Goal: Information Seeking & Learning: Learn about a topic

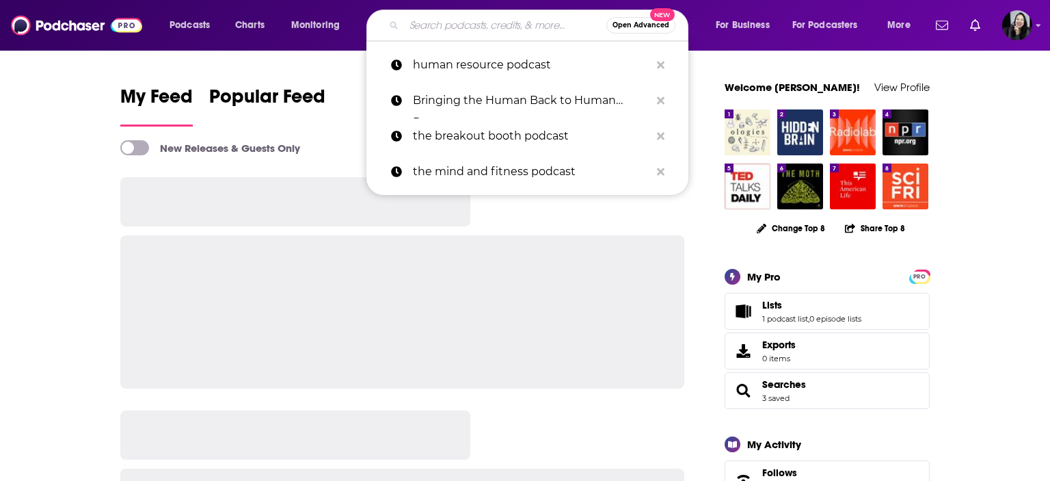
click at [521, 21] on input "Search podcasts, credits, & more..." at bounding box center [505, 25] width 202 height 22
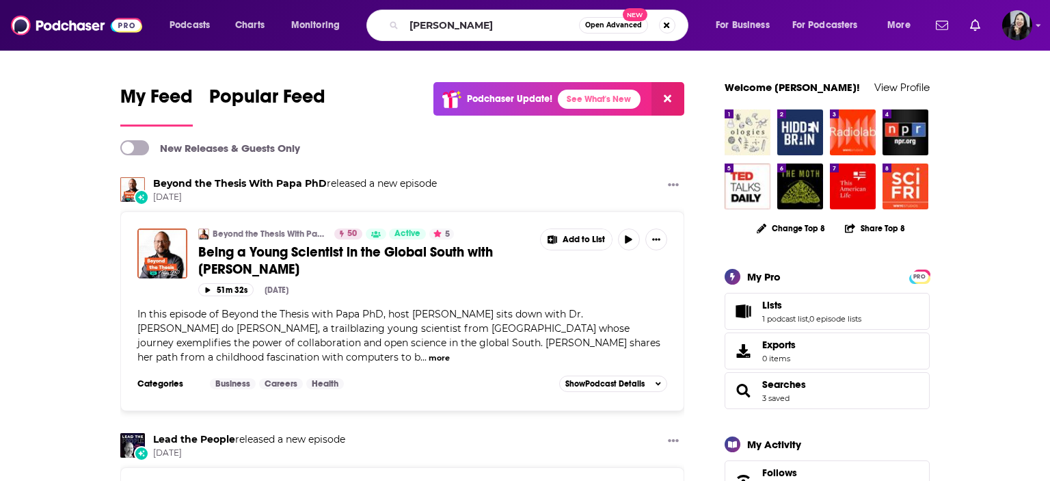
type input "[PERSON_NAME]"
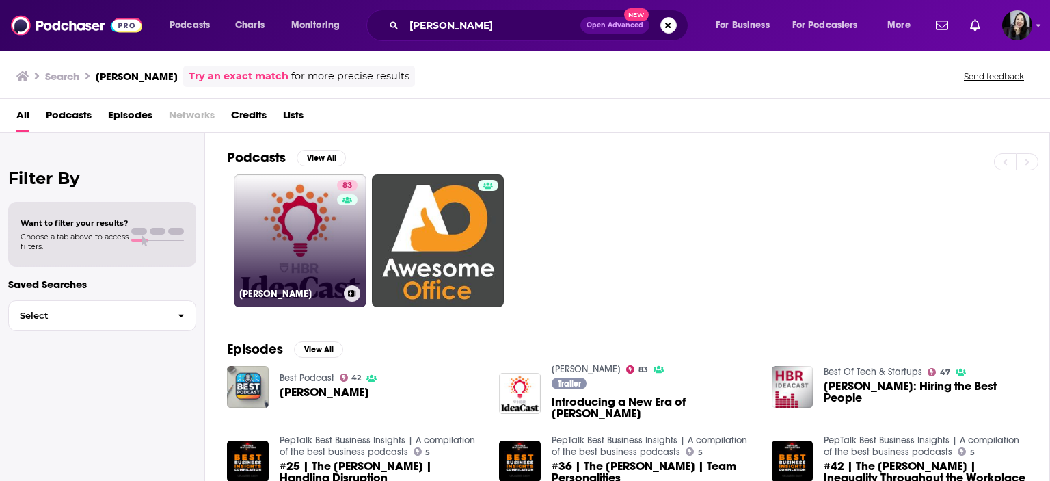
click at [292, 269] on link "83 [PERSON_NAME]" at bounding box center [300, 240] width 133 height 133
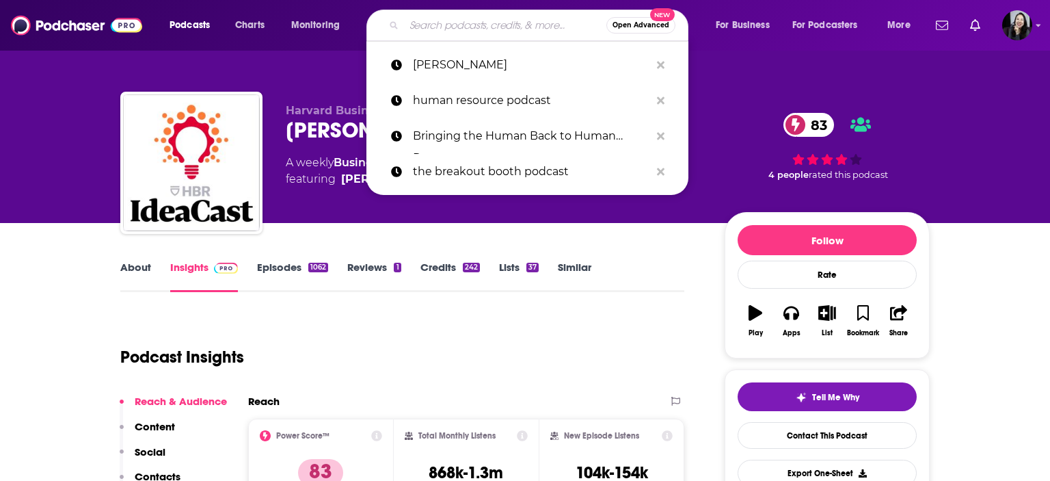
click at [515, 31] on input "Search podcasts, credits, & more..." at bounding box center [505, 25] width 202 height 22
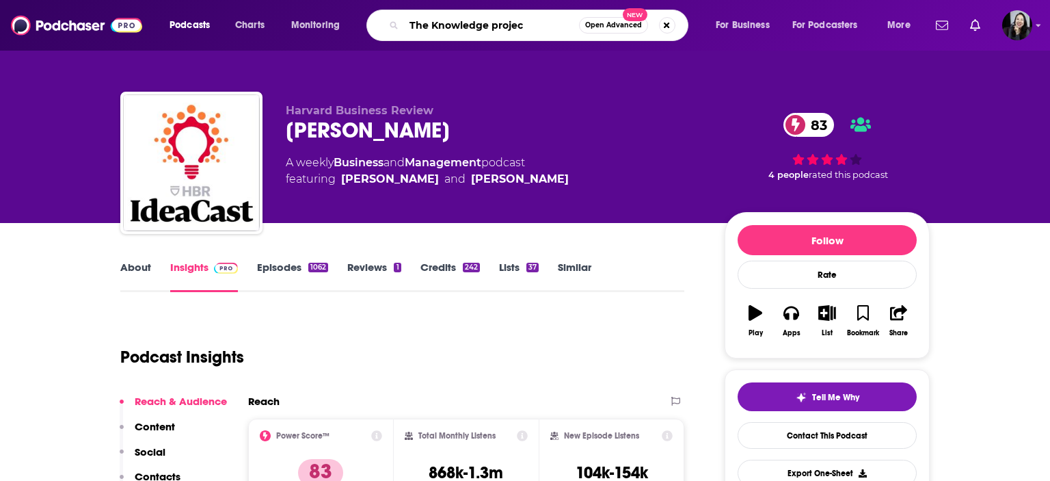
type input "The Knowledge project"
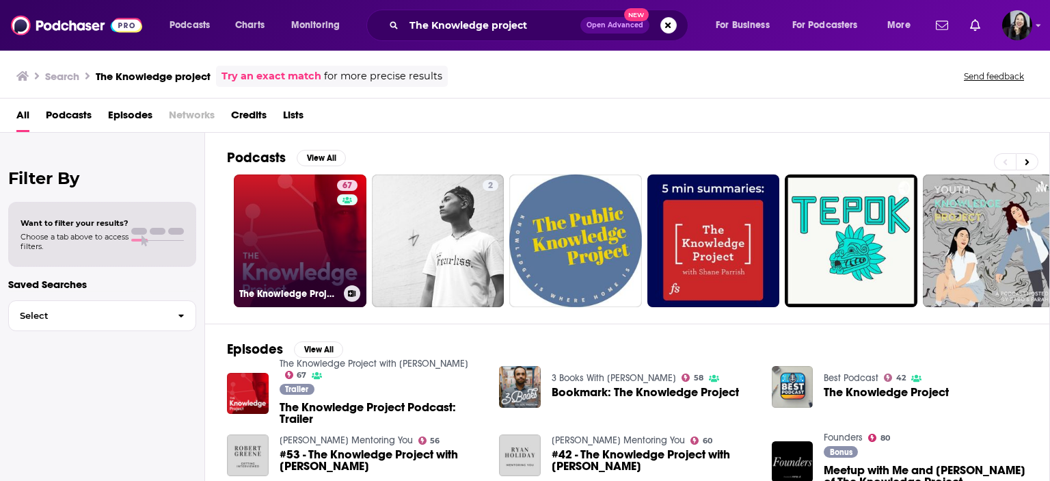
click at [280, 248] on link "67 The Knowledge Project with [PERSON_NAME]" at bounding box center [300, 240] width 133 height 133
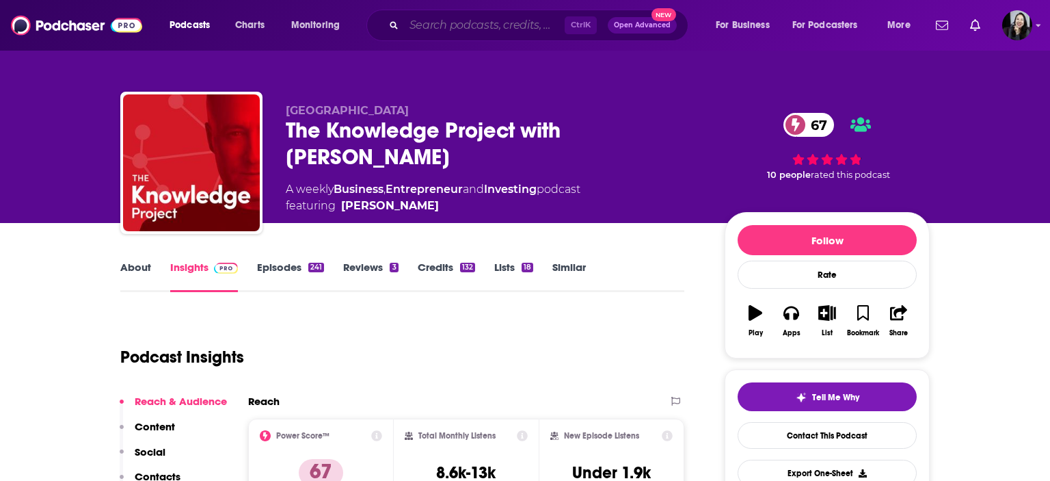
click at [553, 27] on input "Search podcasts, credits, & more..." at bounding box center [484, 25] width 161 height 22
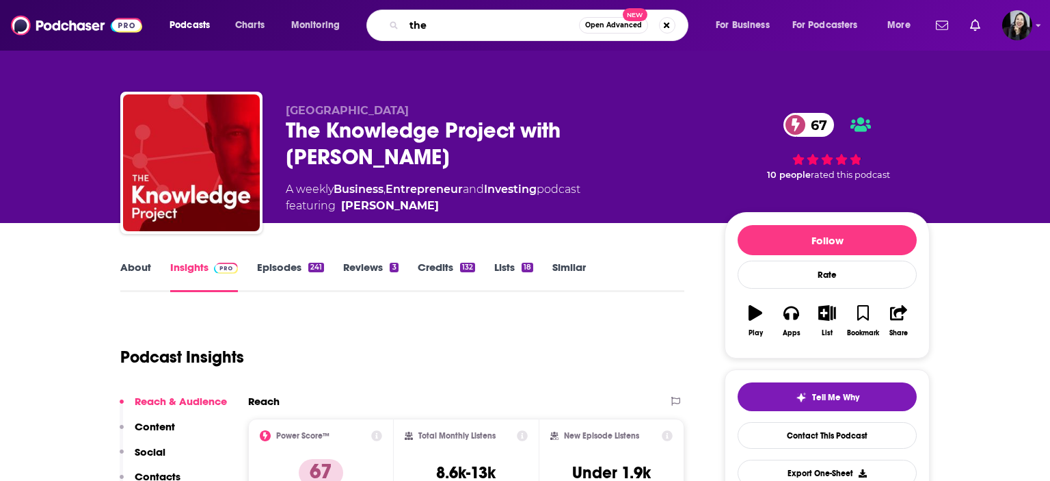
click at [553, 27] on input "the" at bounding box center [491, 25] width 175 height 22
click at [553, 27] on input "the mind you" at bounding box center [491, 25] width 175 height 22
type input "the mind your buisness podcast"
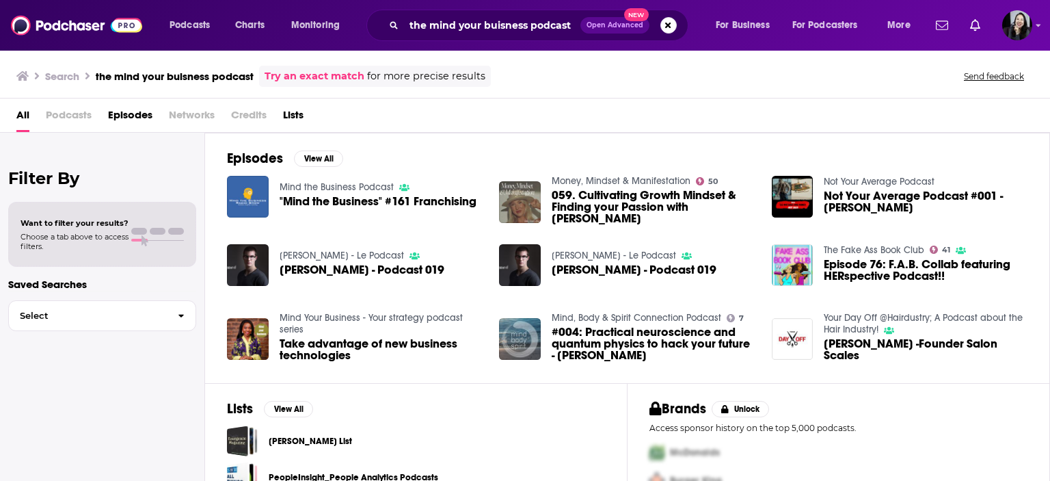
click at [301, 352] on span "Take advantage of new business technologies" at bounding box center [382, 349] width 204 height 23
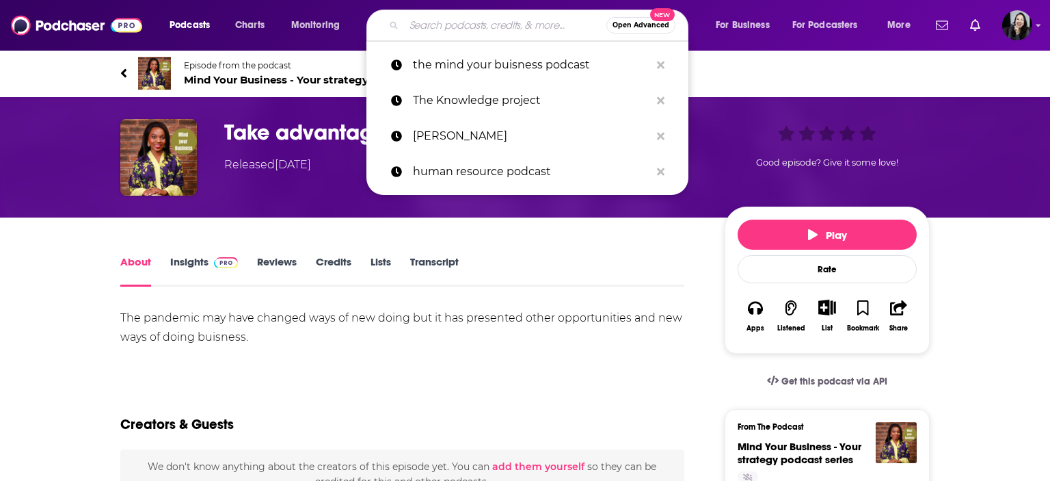
click at [500, 21] on input "Search podcasts, credits, & more..." at bounding box center [505, 25] width 202 height 22
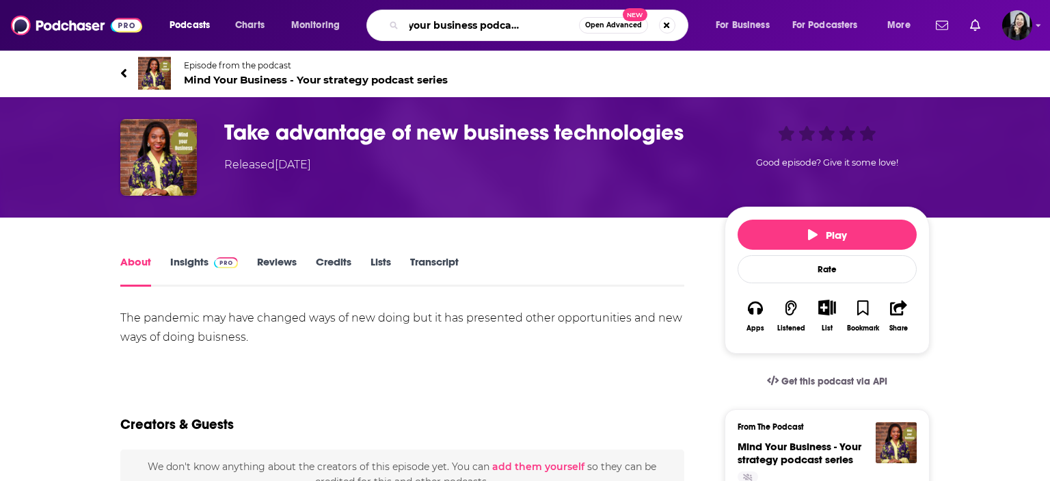
type input "the mind your business podcast with [PERSON_NAME]"
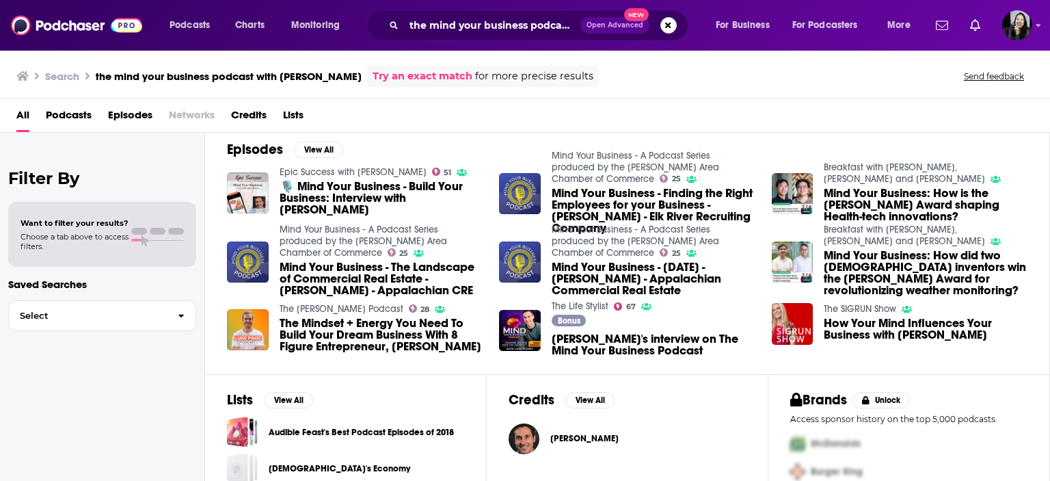
scroll to position [200, 0]
click at [347, 189] on span "🎙️ Mind Your Business - Build Your Business: Interview with [PERSON_NAME]" at bounding box center [382, 197] width 204 height 35
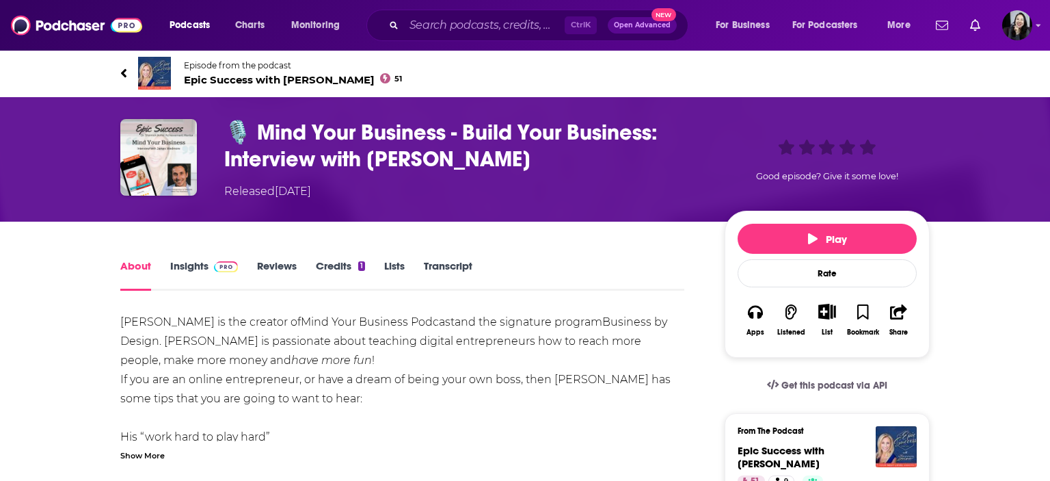
click at [182, 267] on link "Insights" at bounding box center [204, 274] width 68 height 31
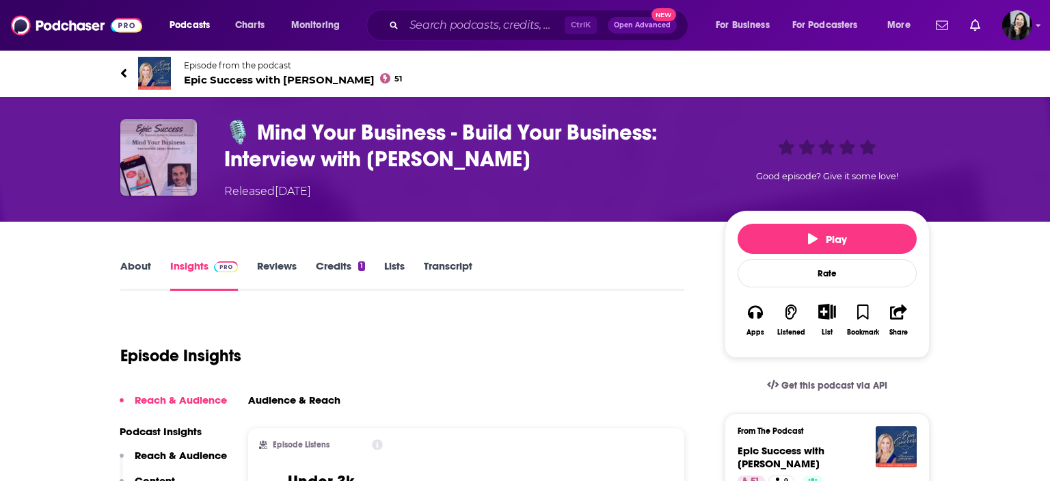
click at [173, 146] on img "🎙️ Mind Your Business - Build Your Business: Interview with James Wedmore" at bounding box center [158, 157] width 77 height 77
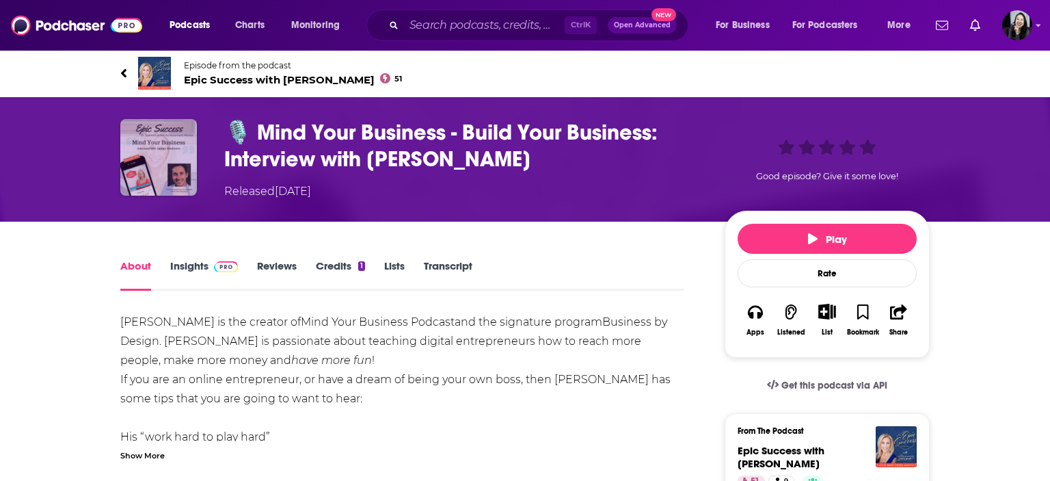
click at [173, 146] on img "🎙️ Mind Your Business - Build Your Business: Interview with James Wedmore" at bounding box center [158, 157] width 77 height 77
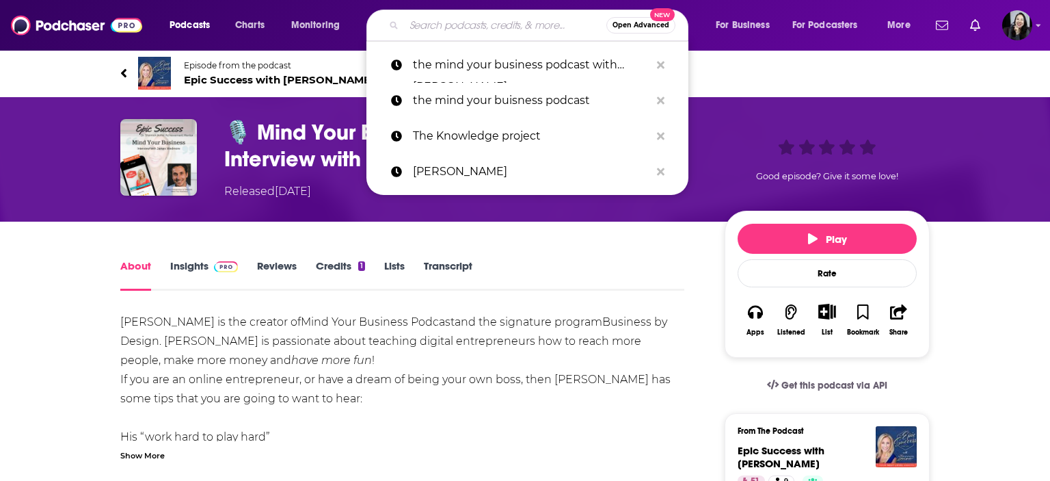
click at [485, 18] on input "Search podcasts, credits, & more..." at bounding box center [505, 25] width 202 height 22
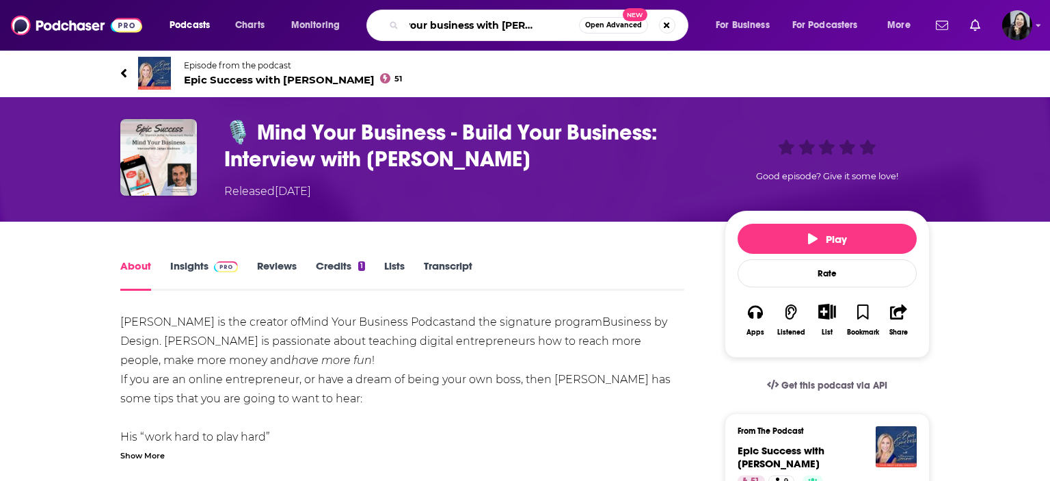
type input "mind your business with [PERSON_NAME]"
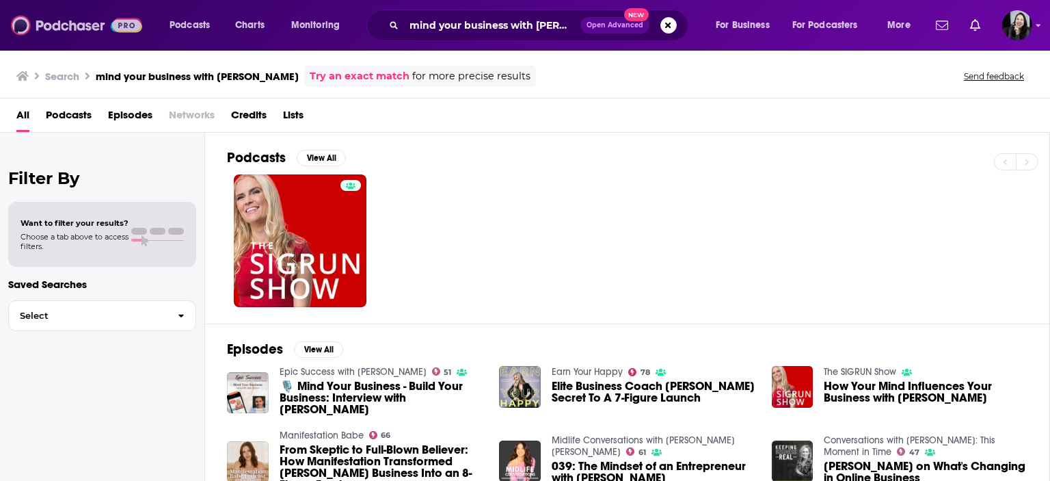
click at [97, 22] on img at bounding box center [76, 25] width 131 height 26
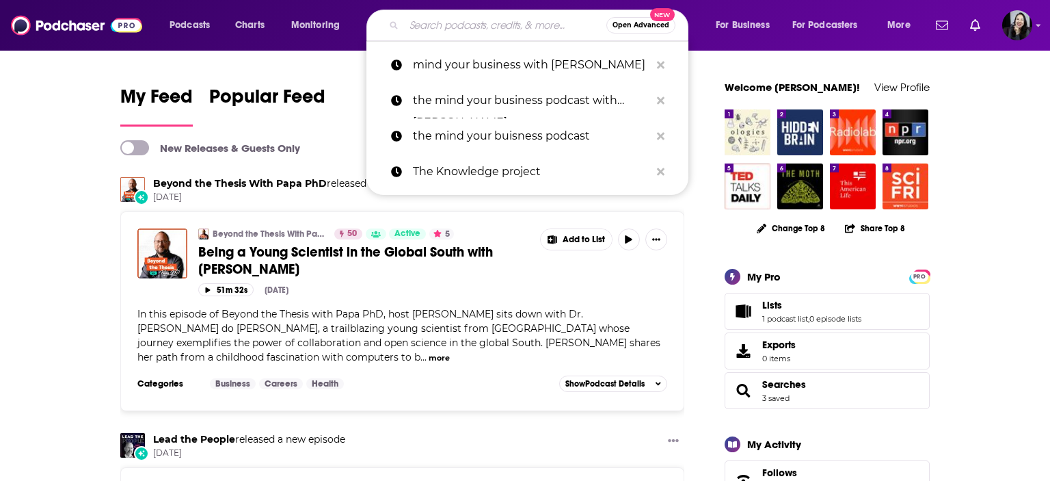
click at [513, 27] on input "Search podcasts, credits, & more..." at bounding box center [505, 25] width 202 height 22
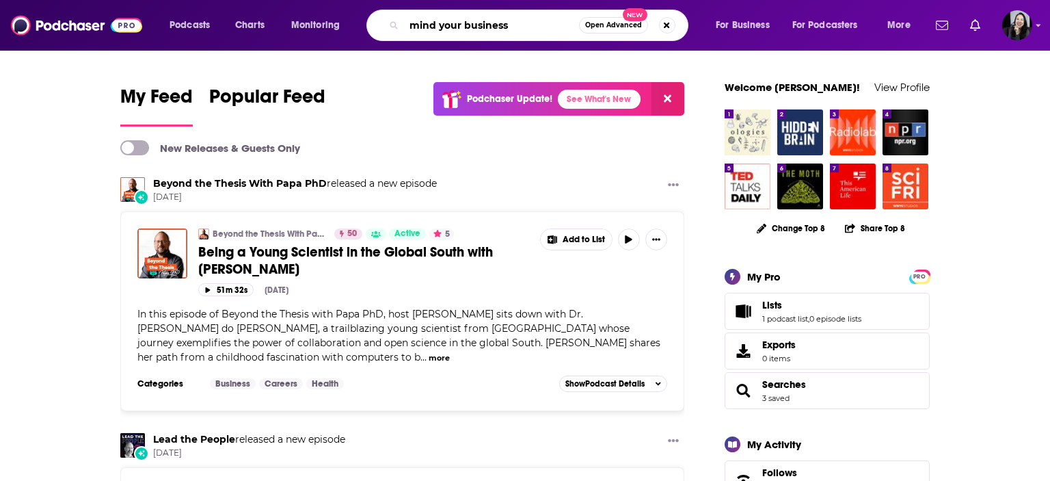
type input "mind your business"
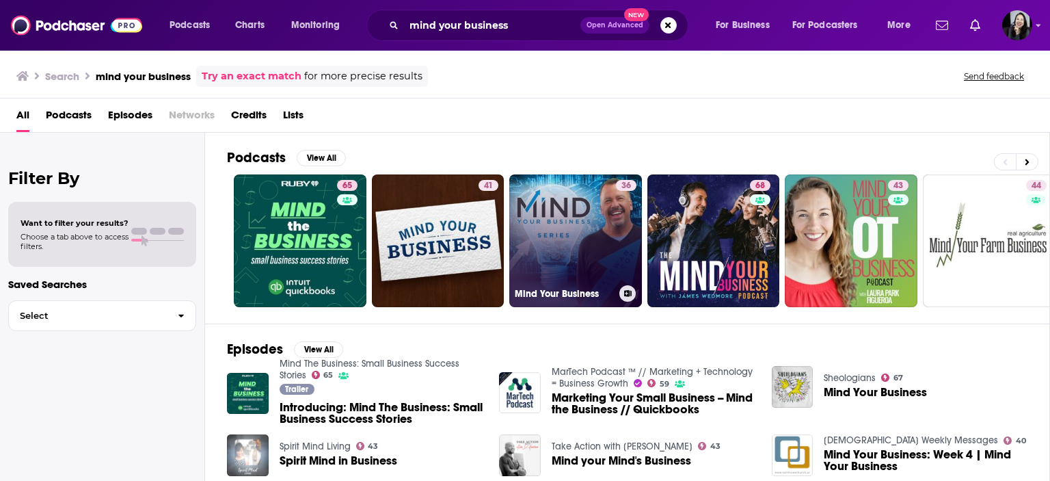
click at [562, 224] on link "36 Mind Your Business" at bounding box center [575, 240] width 133 height 133
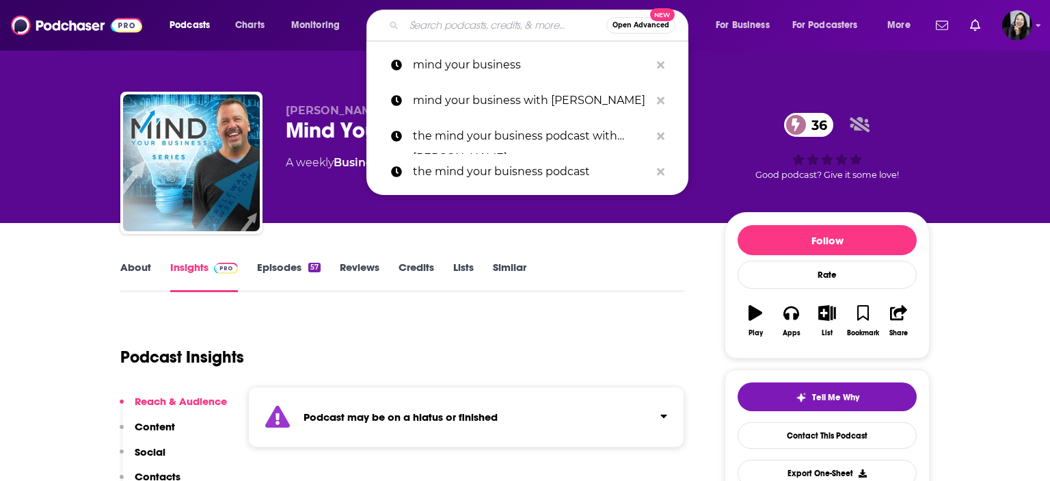
click at [520, 27] on input "Search podcasts, credits, & more..." at bounding box center [505, 25] width 202 height 22
click at [522, 103] on p "mind your business with [PERSON_NAME]" at bounding box center [531, 101] width 237 height 36
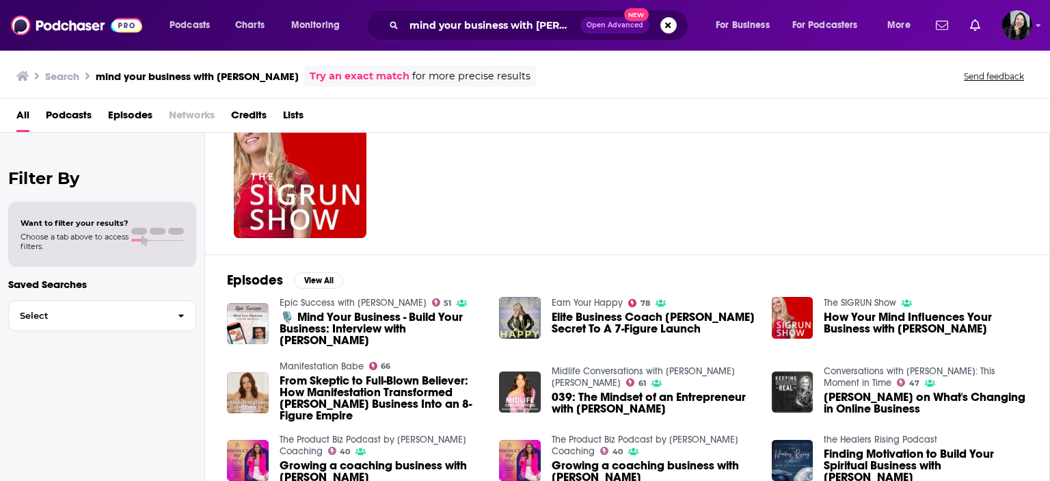
scroll to position [68, 0]
click at [252, 330] on img "🎙️ Mind Your Business - Build Your Business: Interview with James Wedmore" at bounding box center [248, 324] width 42 height 42
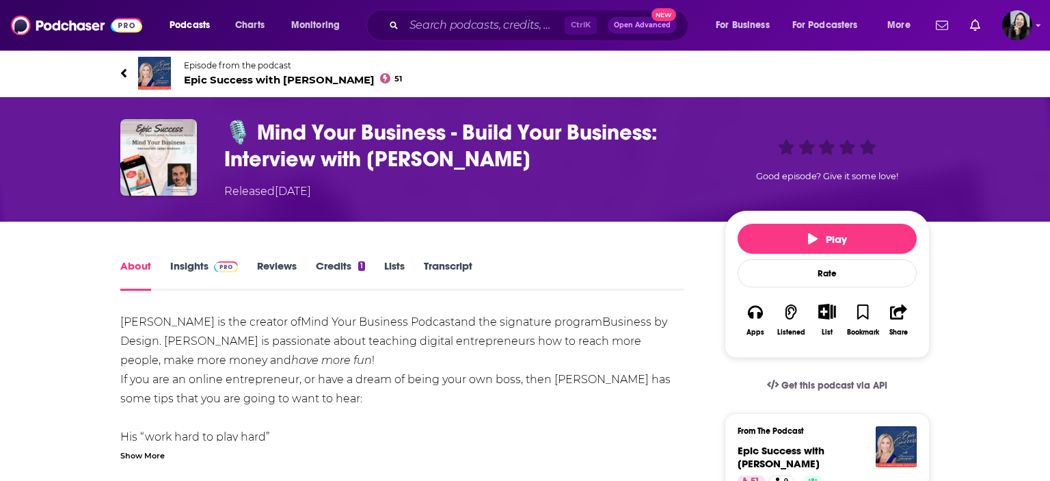
click at [186, 273] on link "Insights" at bounding box center [204, 274] width 68 height 31
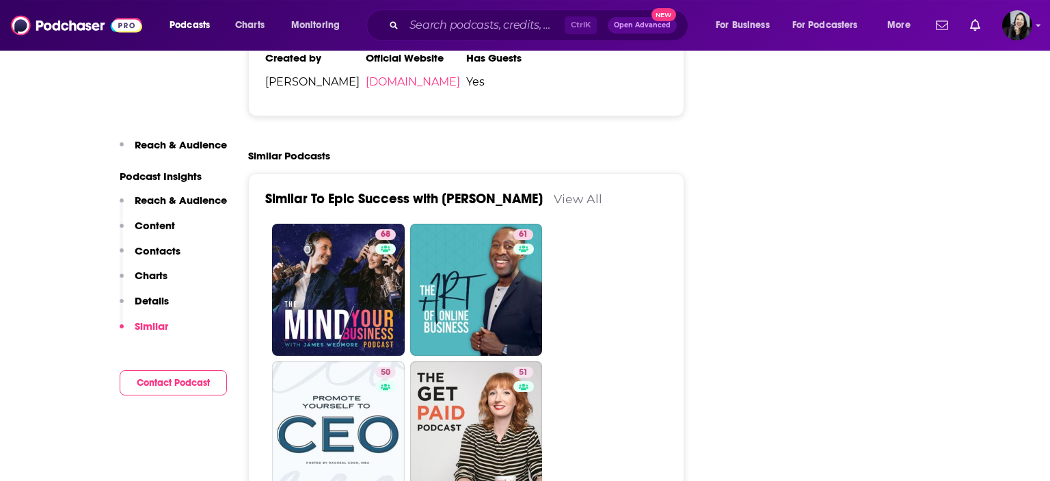
scroll to position [2071, 0]
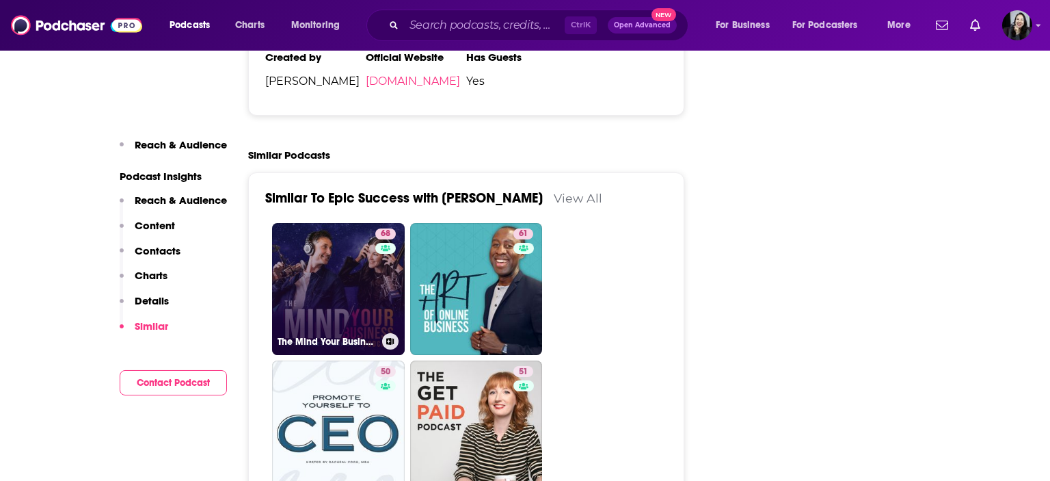
click at [353, 262] on link "68 The Mind Your Business Podcast" at bounding box center [338, 289] width 133 height 133
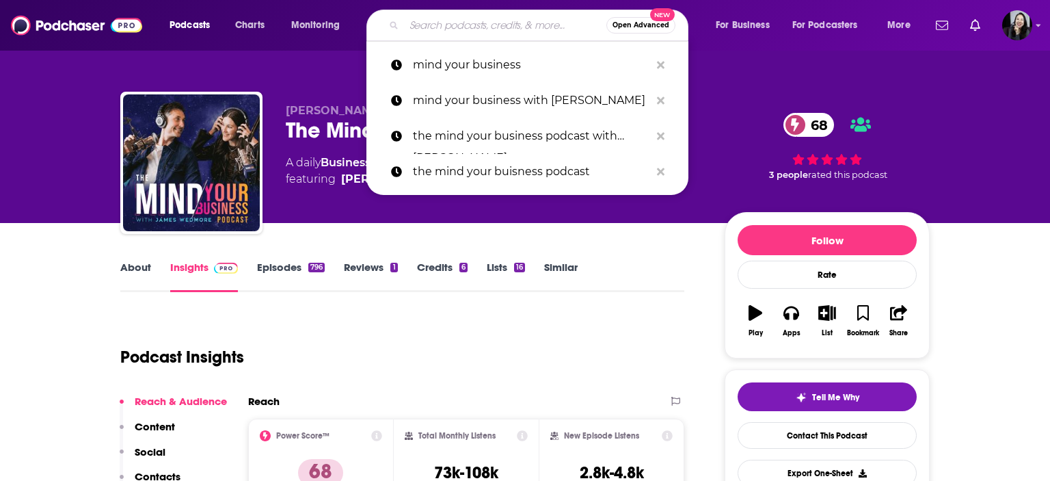
click at [528, 28] on input "Search podcasts, credits, & more..." at bounding box center [505, 25] width 202 height 22
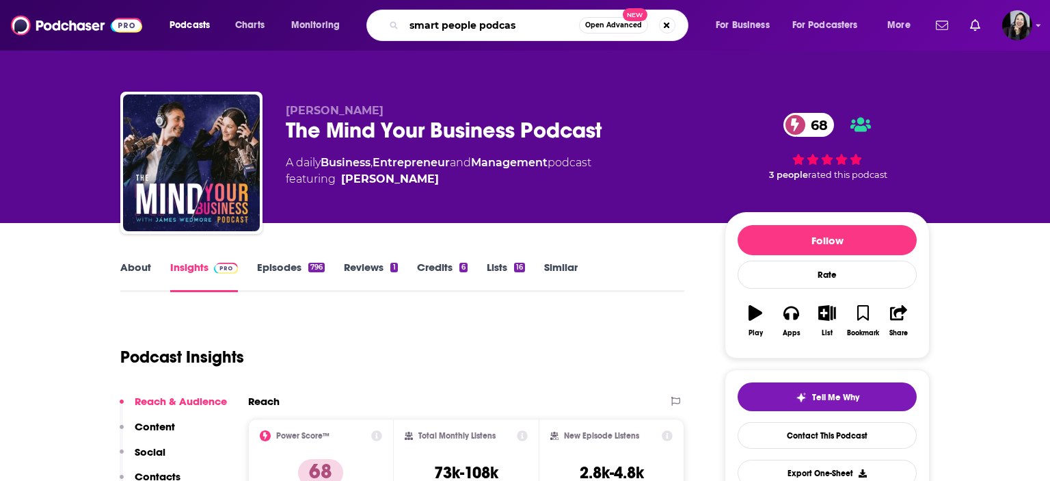
type input "smart people podcast"
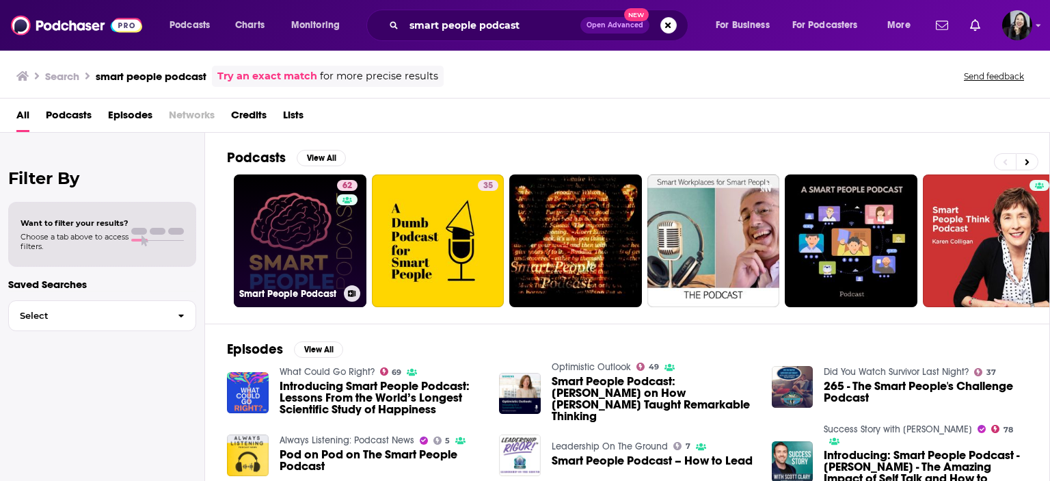
click at [258, 249] on link "62 Smart People Podcast" at bounding box center [300, 240] width 133 height 133
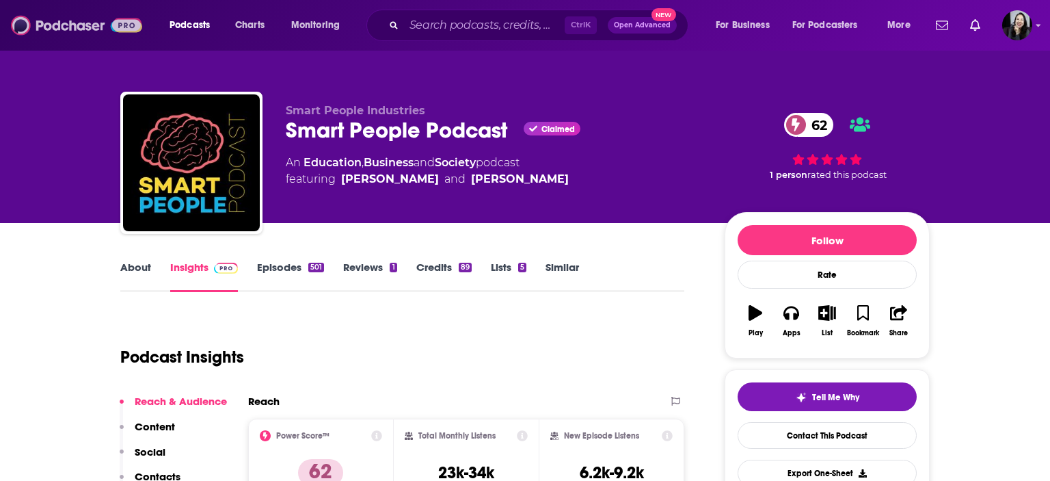
click at [73, 27] on img at bounding box center [76, 25] width 131 height 26
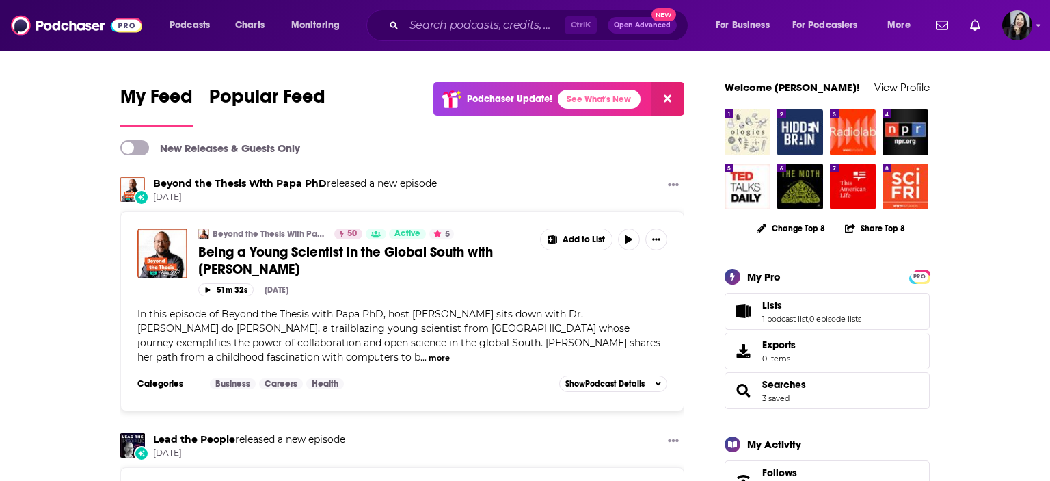
click at [463, 14] on div "Ctrl K Open Advanced New" at bounding box center [527, 25] width 322 height 31
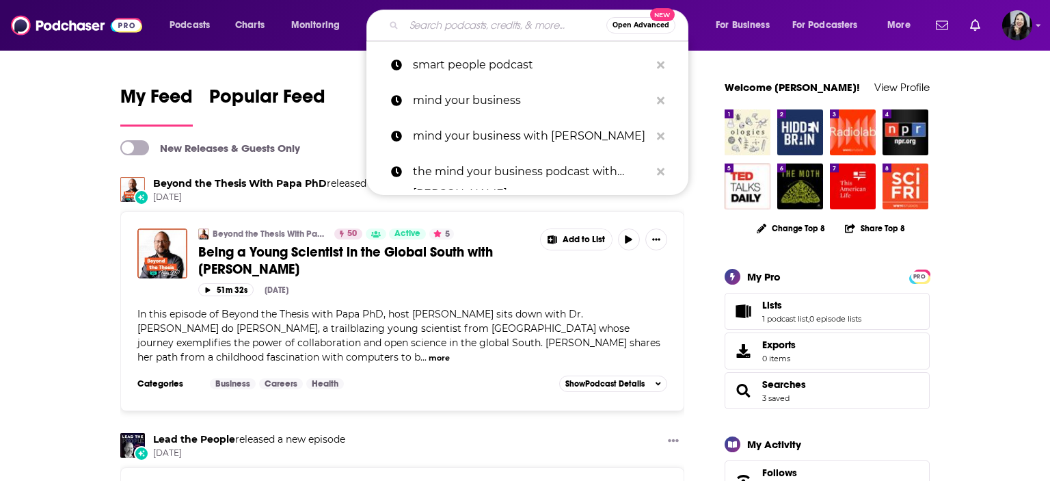
click at [483, 21] on input "Search podcasts, credits, & more..." at bounding box center [505, 25] width 202 height 22
paste input "Entrepreneurial Thought Leaders"
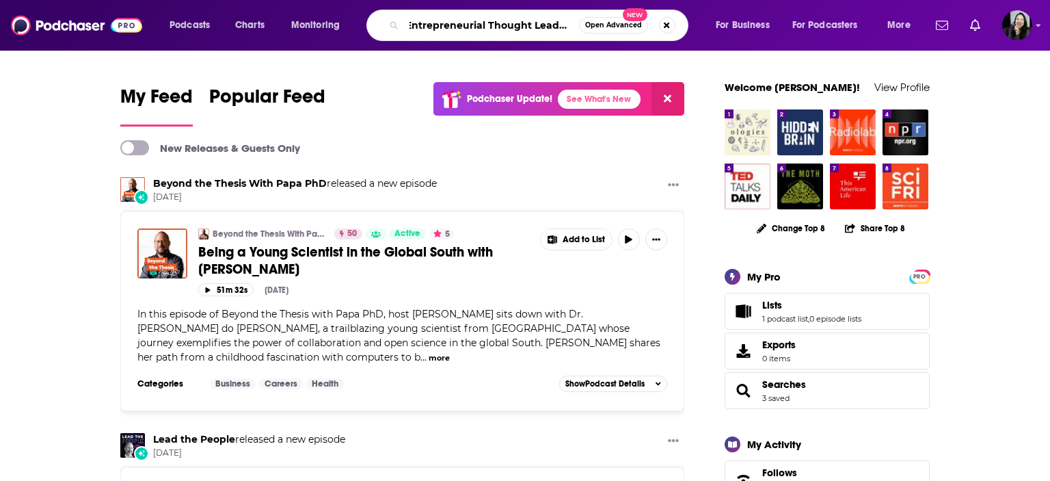
type input "Entrepreneurial Thought Leaders"
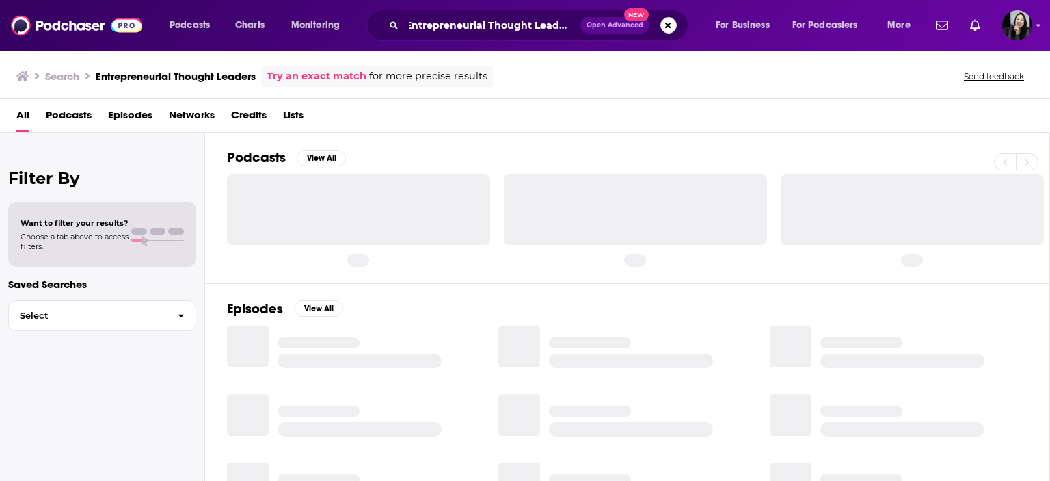
scroll to position [0, 2]
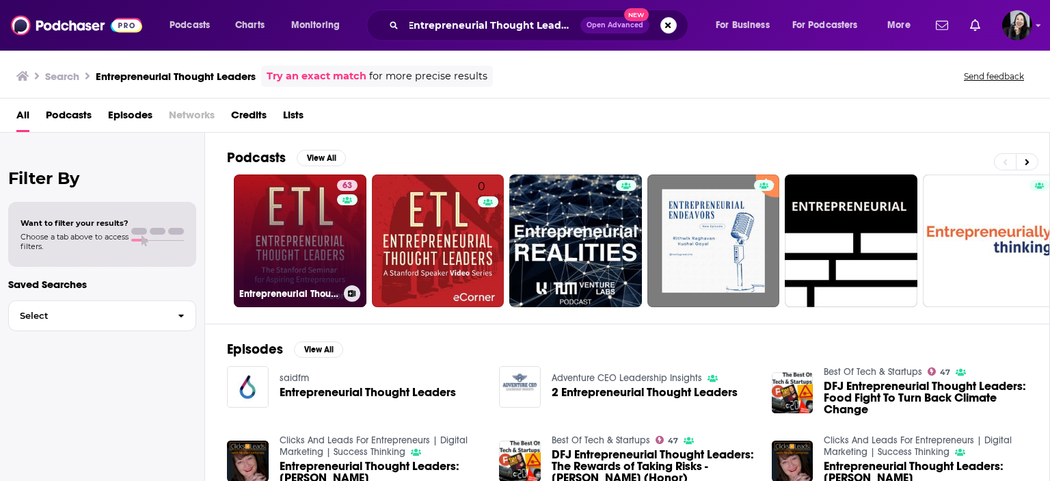
click at [294, 254] on link "63 Entrepreneurial Thought Leaders (ETL)" at bounding box center [300, 240] width 133 height 133
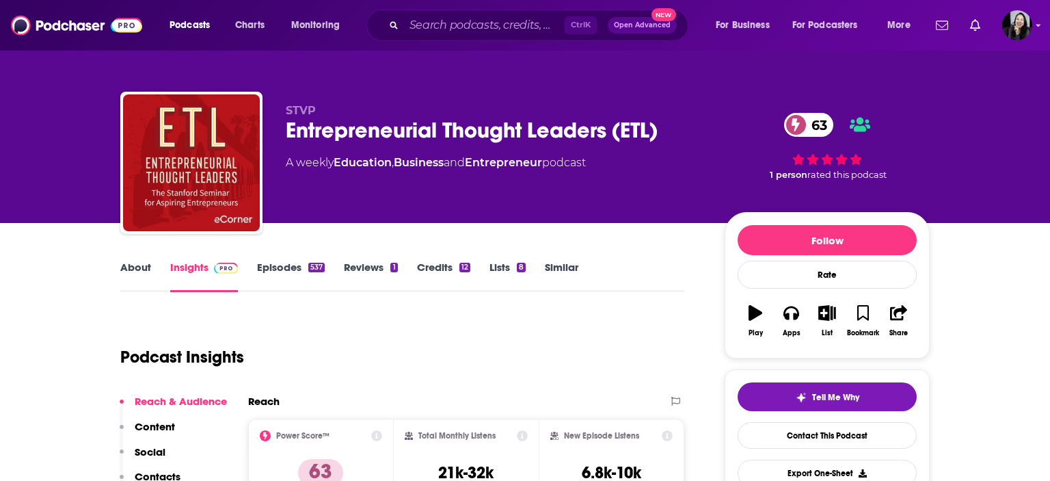
click at [141, 261] on link "About" at bounding box center [135, 275] width 31 height 31
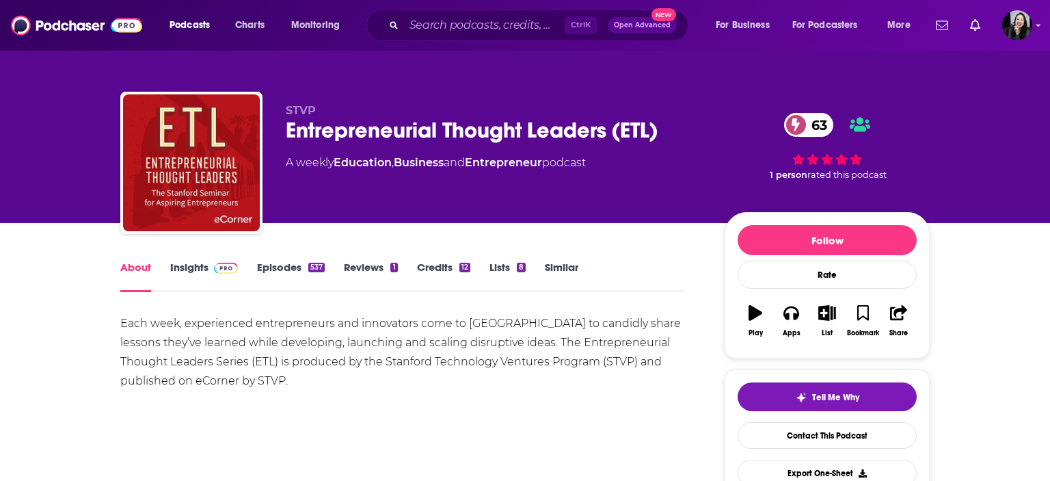
click at [185, 271] on link "Insights" at bounding box center [204, 275] width 68 height 31
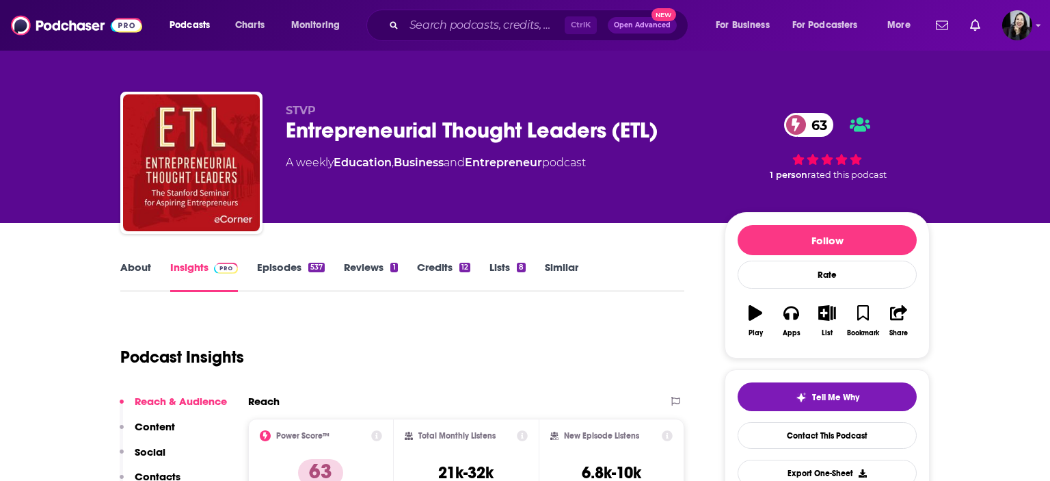
click at [282, 263] on link "Episodes 537" at bounding box center [291, 275] width 68 height 31
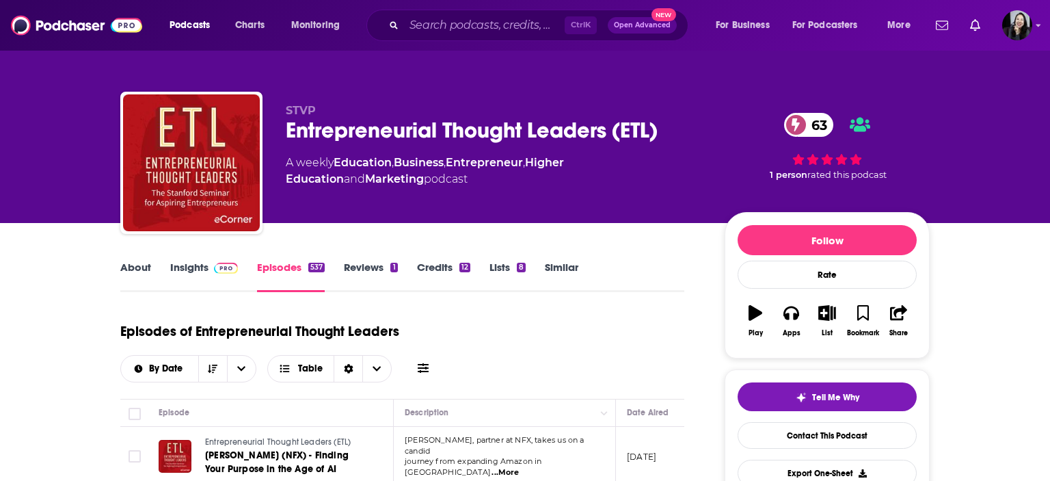
click at [195, 271] on link "Insights" at bounding box center [204, 275] width 68 height 31
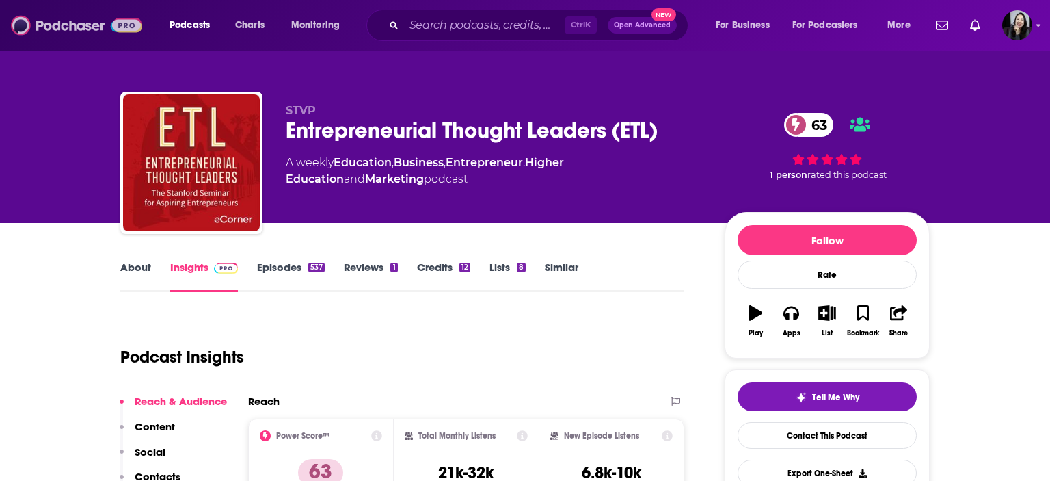
click at [100, 31] on img at bounding box center [76, 25] width 131 height 26
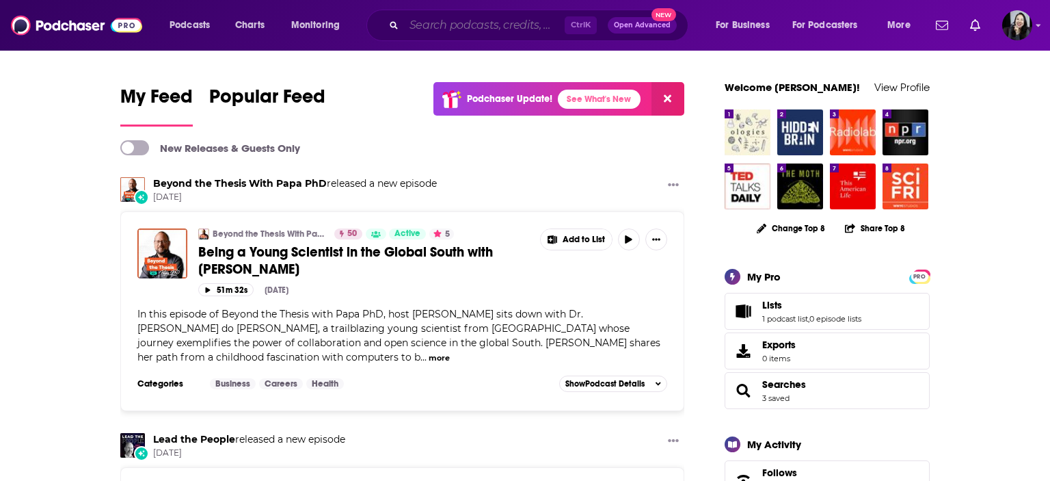
click at [535, 23] on input "Search podcasts, credits, & more..." at bounding box center [484, 25] width 161 height 22
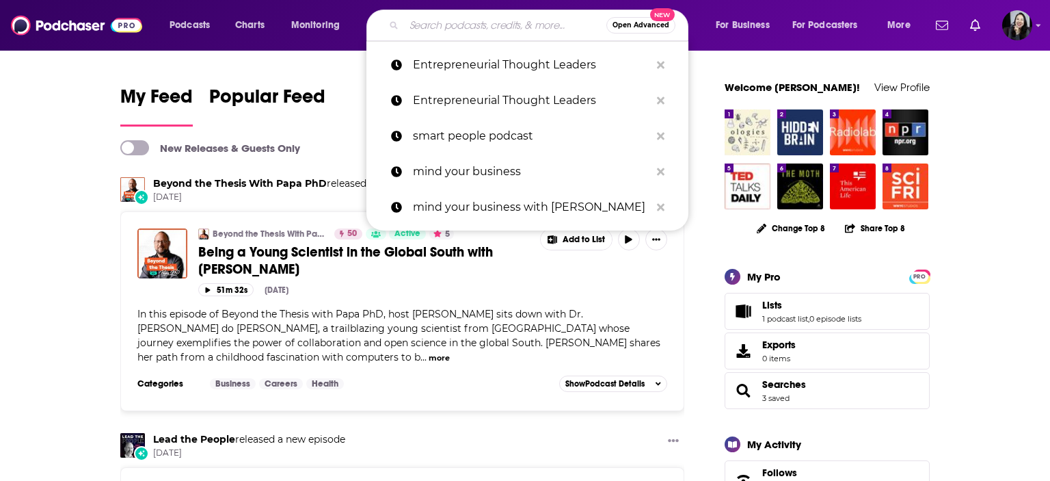
paste input "Mindfulness Mode"
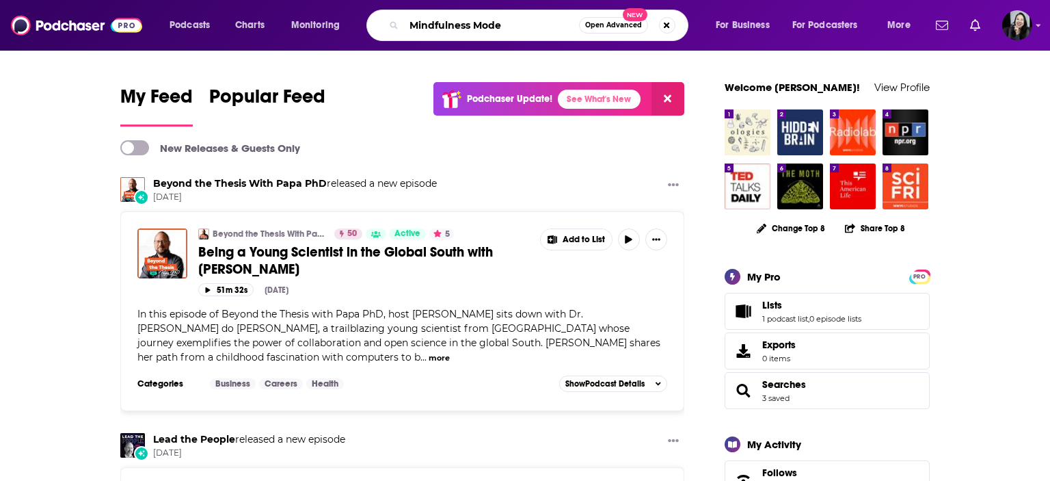
type input "Mindfulness Mode"
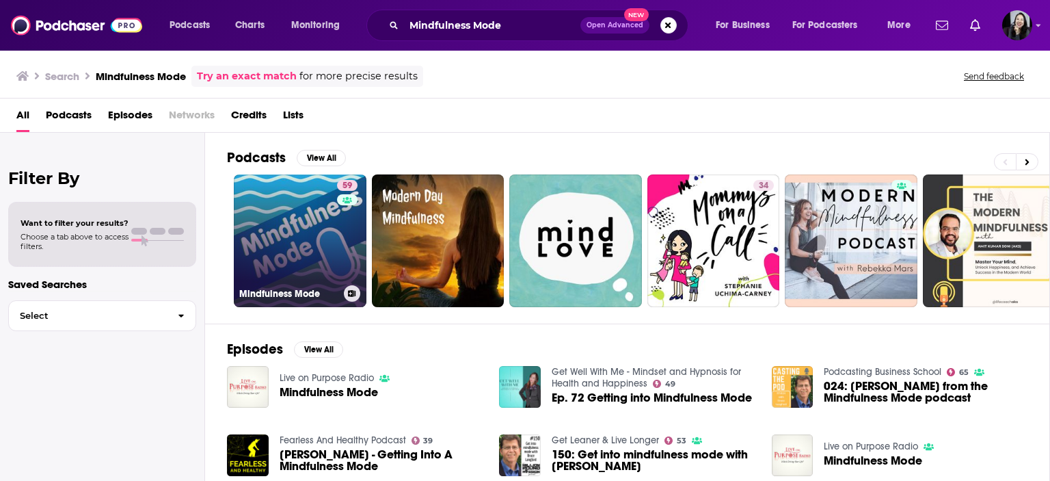
click at [313, 237] on link "59 Mindfulness Mode" at bounding box center [300, 240] width 133 height 133
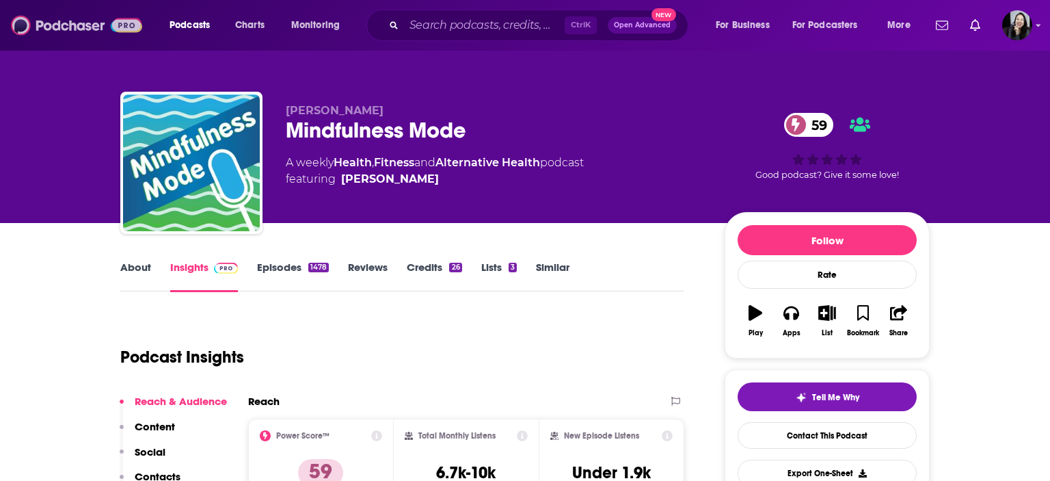
click at [103, 27] on img at bounding box center [76, 25] width 131 height 26
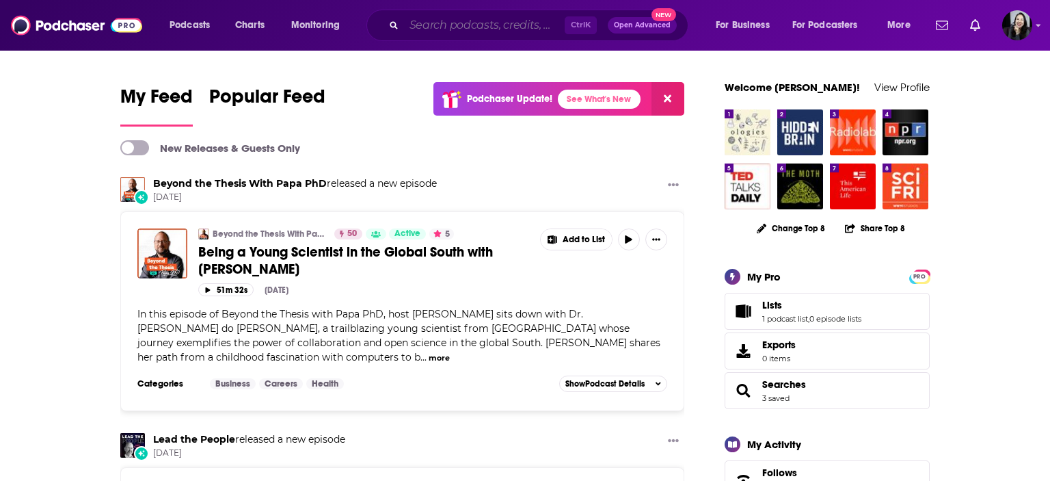
click at [485, 36] on input "Search podcasts, credits, & more..." at bounding box center [484, 25] width 161 height 22
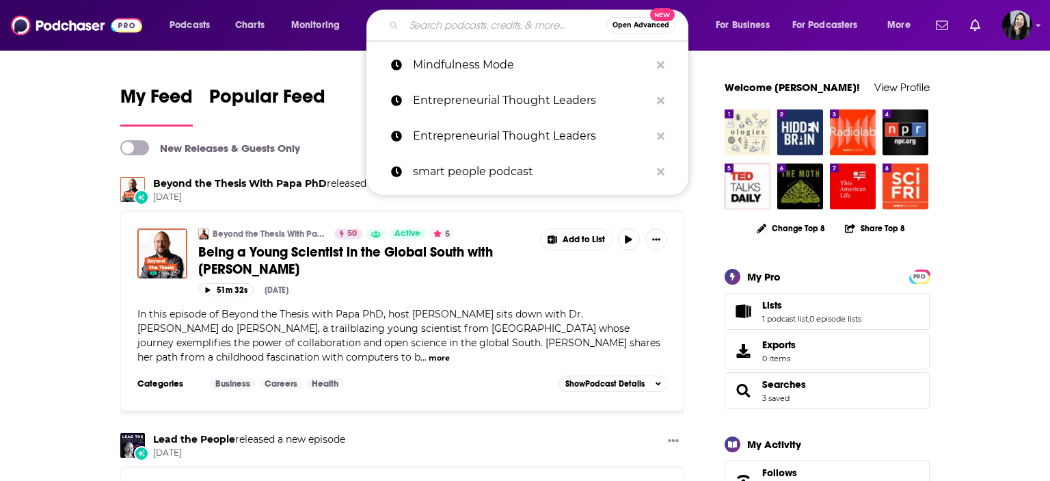
paste input "Follow Your Different"
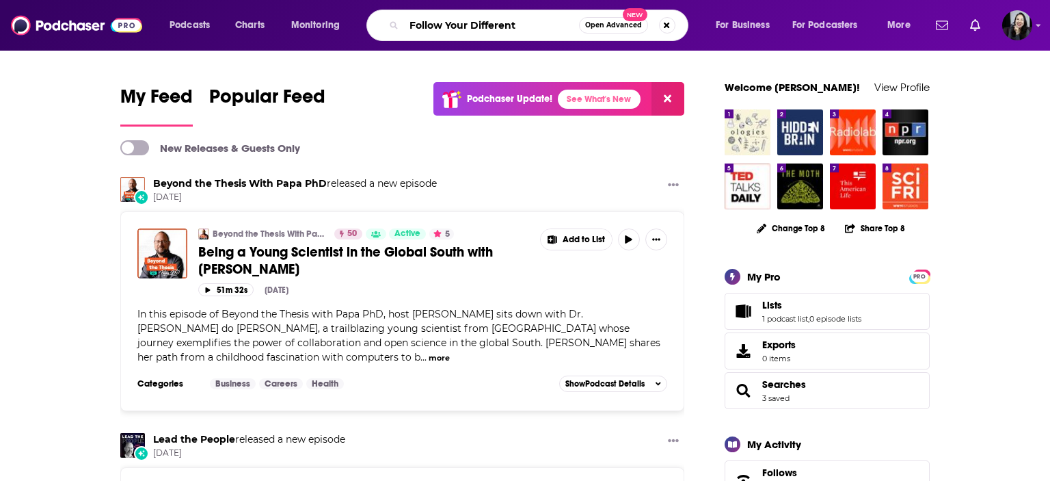
type input "Follow Your Different"
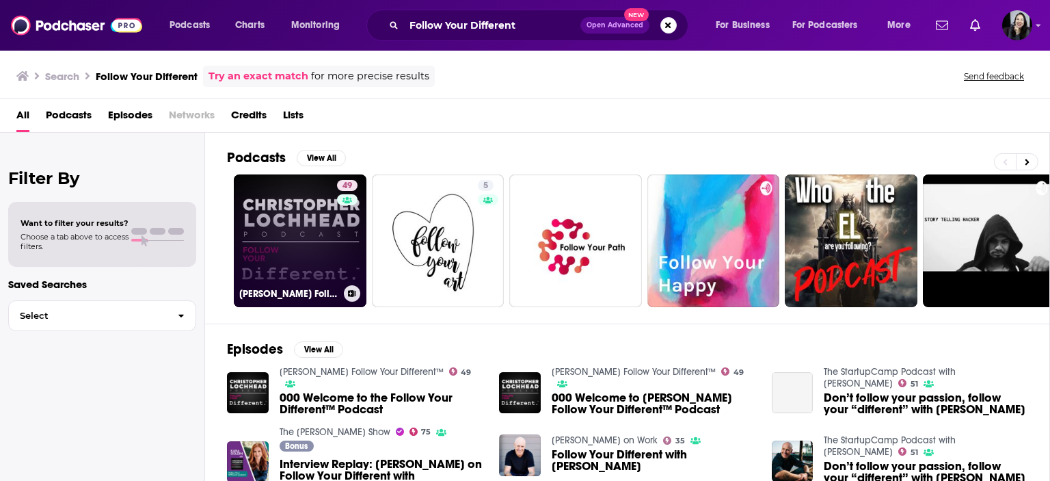
click at [301, 221] on link "49 [PERSON_NAME] Follow Your Different™" at bounding box center [300, 240] width 133 height 133
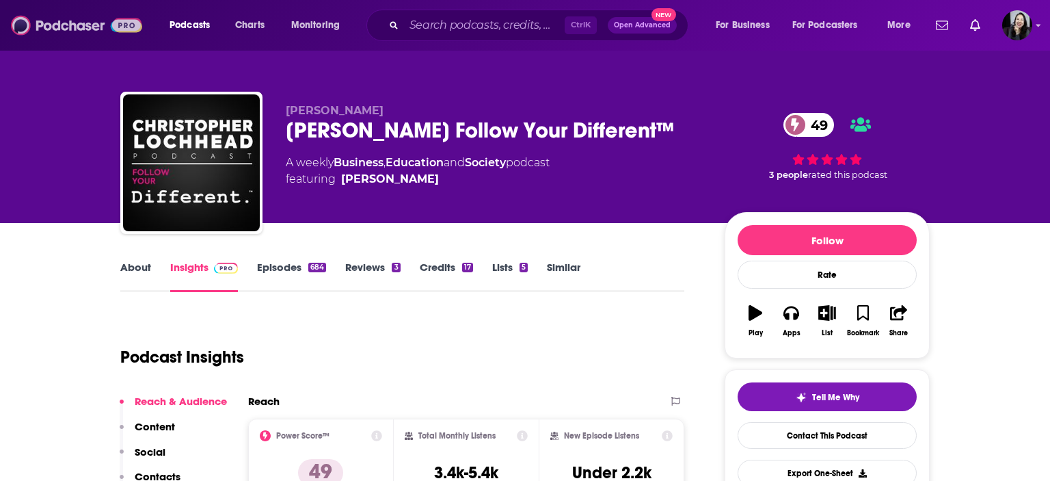
click at [67, 23] on img at bounding box center [76, 25] width 131 height 26
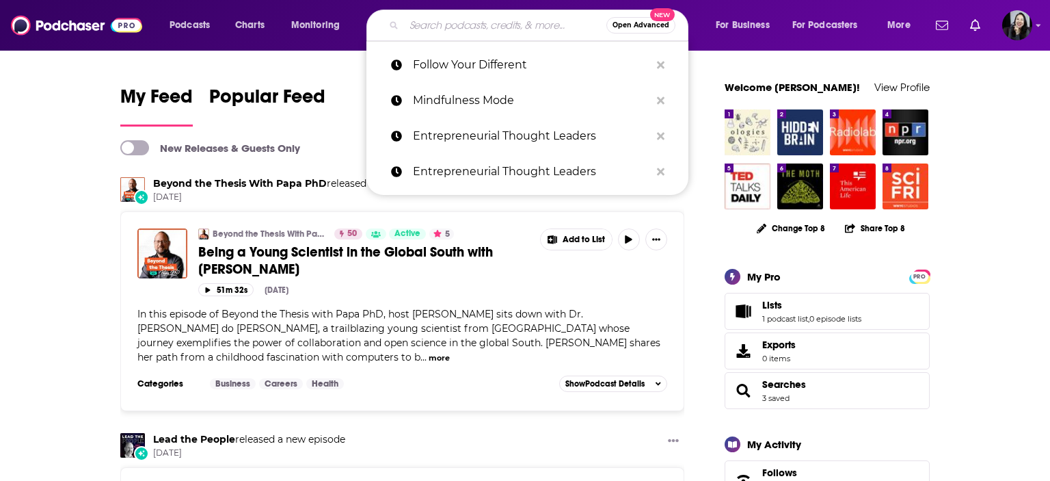
click at [455, 32] on input "Search podcasts, credits, & more..." at bounding box center [505, 25] width 202 height 22
paste input "The Misfit Entrepreneur"
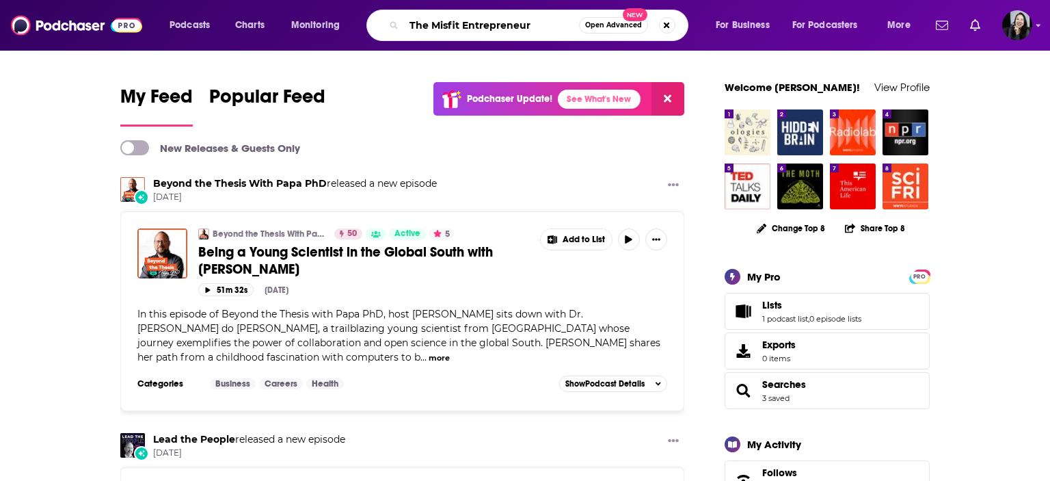
type input "The Misfit Entrepreneur"
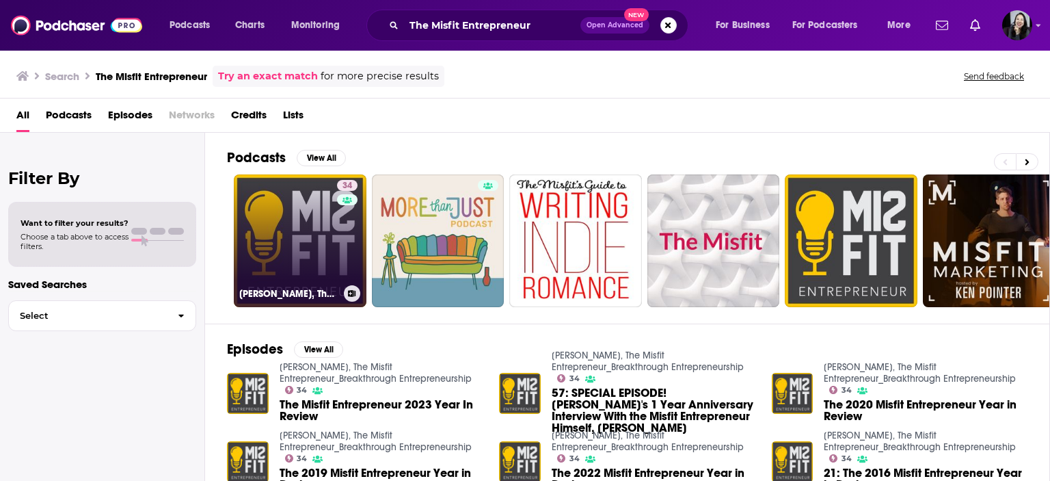
click at [279, 240] on link "34 [PERSON_NAME], The Misfit Entrepreneur_Breakthrough Entrepreneurship" at bounding box center [300, 240] width 133 height 133
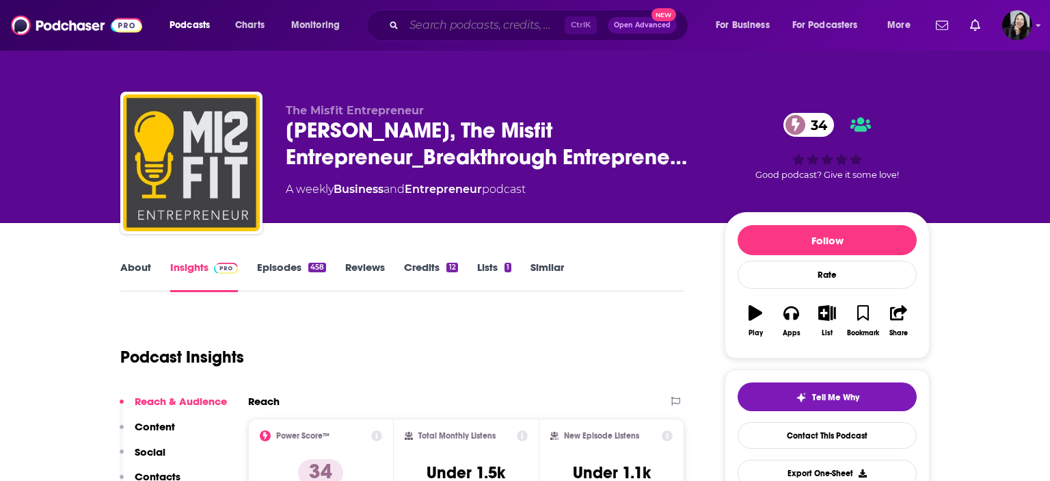
click at [522, 28] on input "Search podcasts, credits, & more..." at bounding box center [484, 25] width 161 height 22
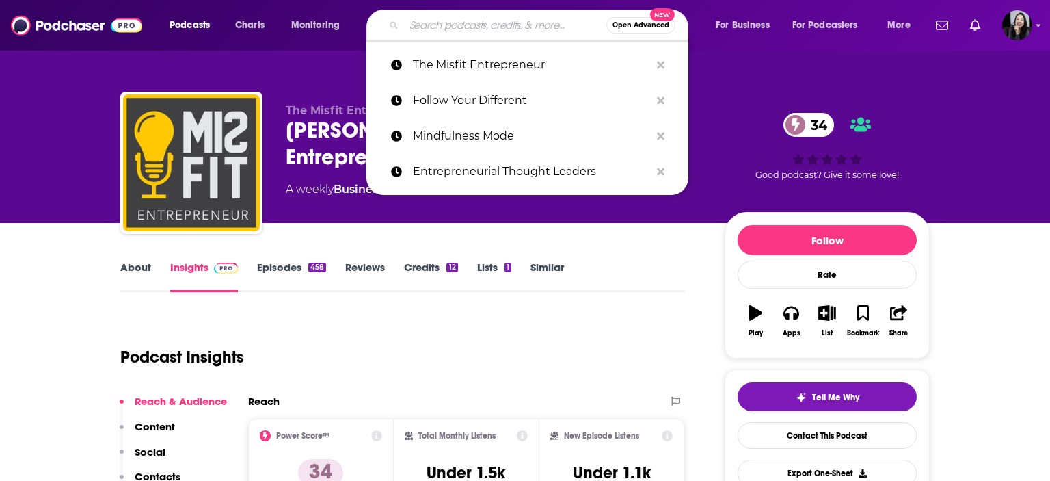
paste input "Amplify Your Success"
type input "Amplify Your Success"
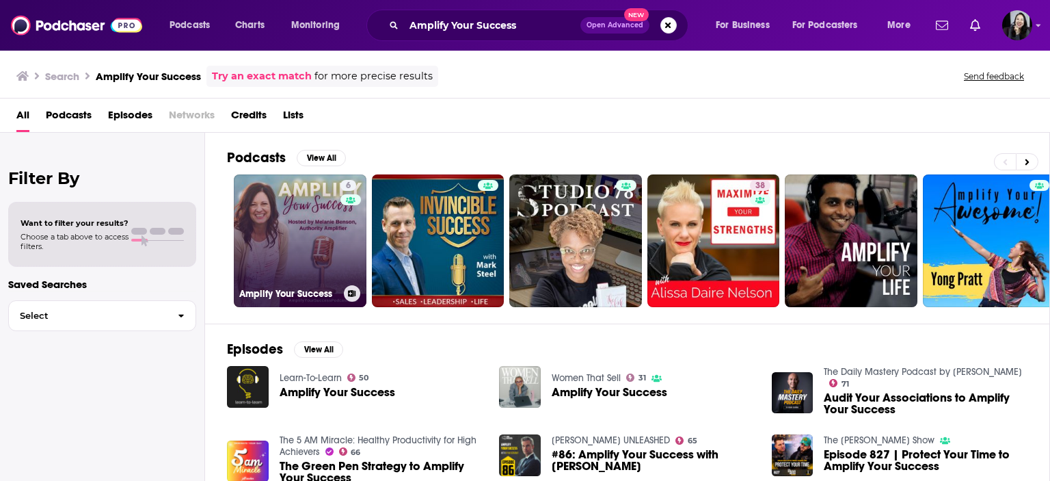
click at [287, 271] on link "6 Amplify Your Success" at bounding box center [300, 240] width 133 height 133
